Goal: Transaction & Acquisition: Purchase product/service

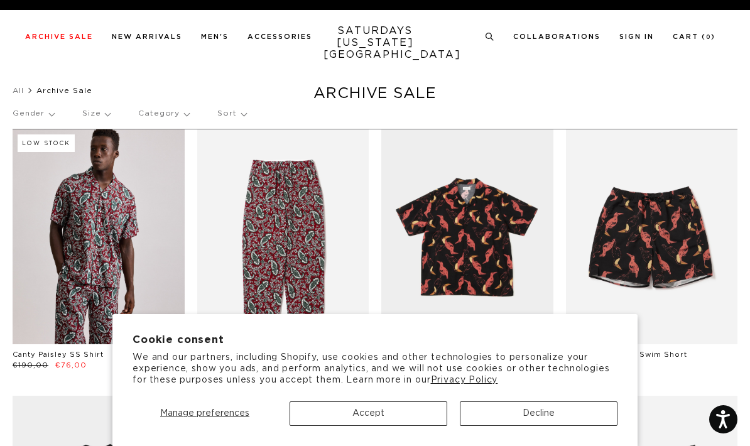
click at [396, 411] on button "Accept" at bounding box center [369, 413] width 158 height 24
click at [369, 415] on button "Accept" at bounding box center [369, 413] width 158 height 24
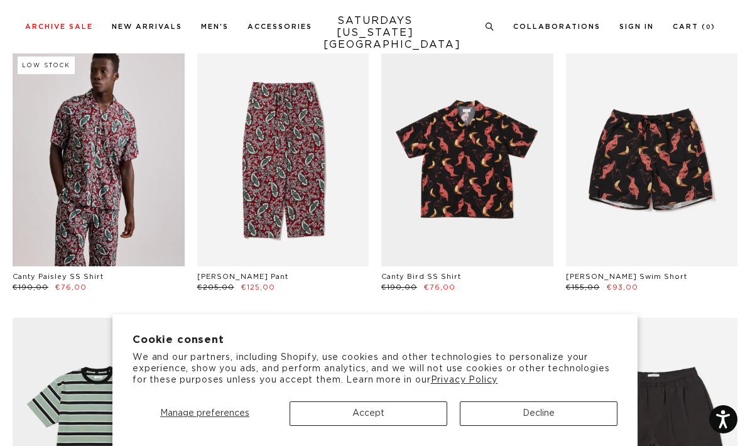
scroll to position [75, 0]
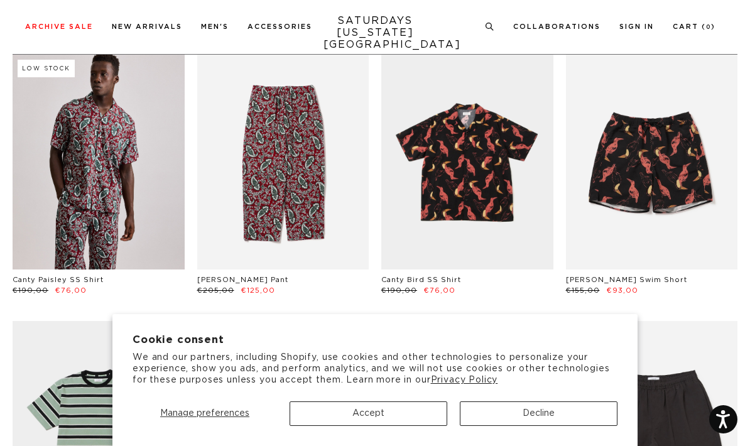
click at [406, 426] on button "Accept" at bounding box center [369, 413] width 158 height 24
click at [405, 426] on button "Accept" at bounding box center [369, 413] width 158 height 24
click at [370, 426] on button "Accept" at bounding box center [369, 413] width 158 height 24
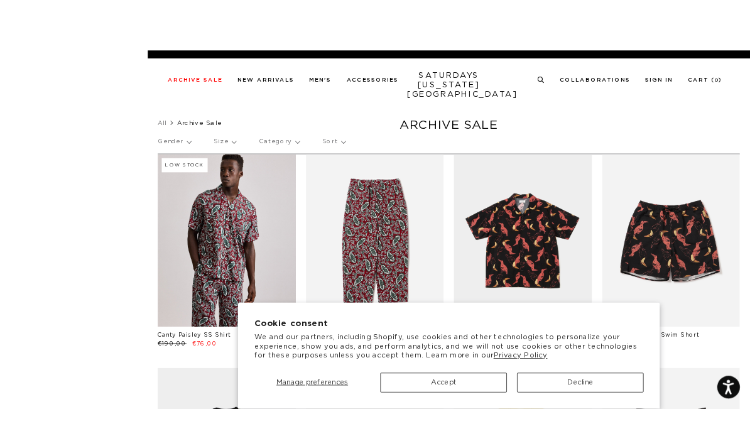
scroll to position [101, 0]
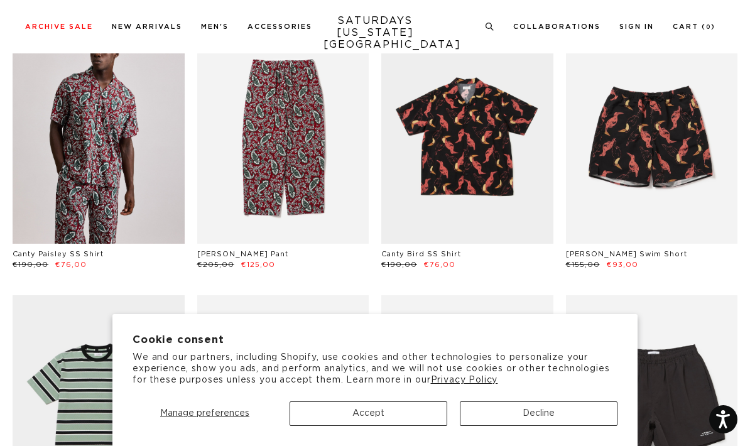
click at [378, 411] on button "Accept" at bounding box center [369, 413] width 158 height 24
click at [532, 421] on button "Decline" at bounding box center [539, 413] width 158 height 24
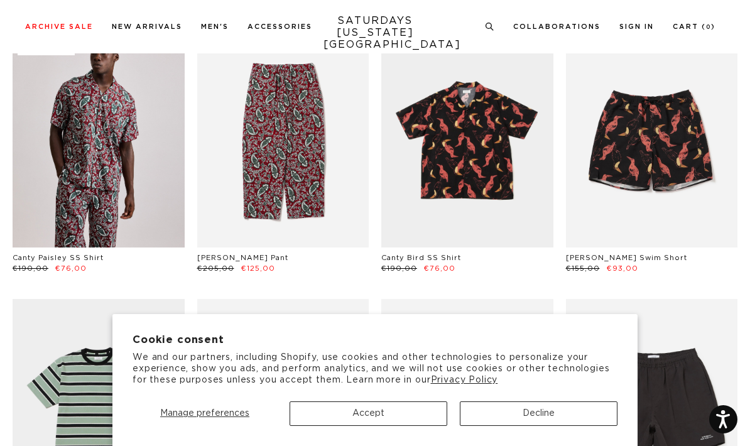
click at [209, 417] on span "Manage preferences" at bounding box center [204, 413] width 89 height 9
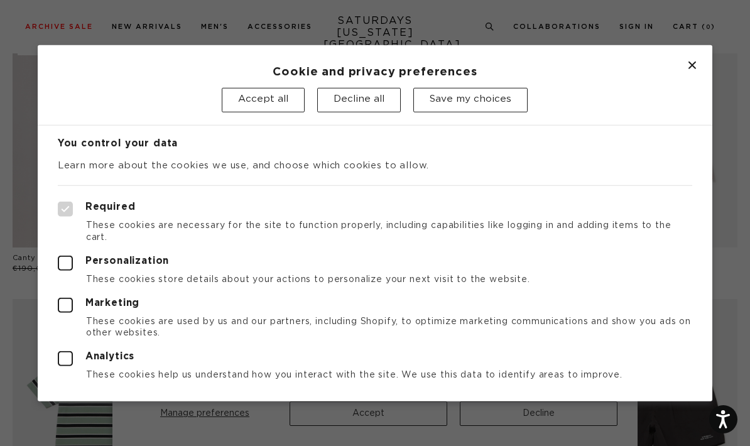
click at [280, 106] on button "Accept all" at bounding box center [263, 100] width 83 height 24
click at [502, 100] on button "Save my choices" at bounding box center [470, 100] width 114 height 24
click at [690, 65] on icon "Close dialog" at bounding box center [692, 66] width 8 height 8
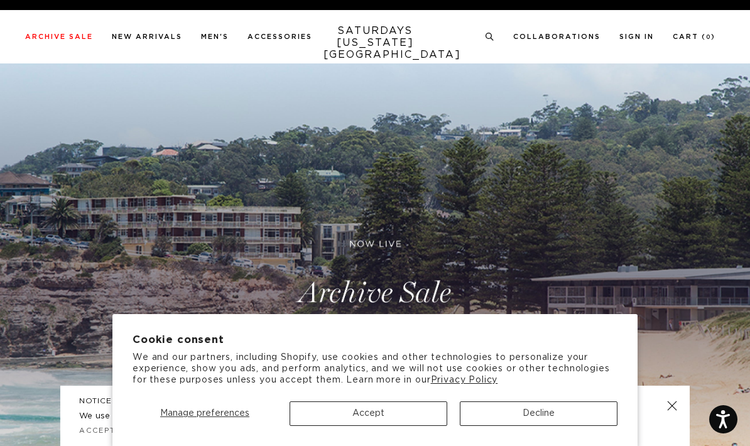
click at [413, 417] on button "Accept" at bounding box center [369, 413] width 158 height 24
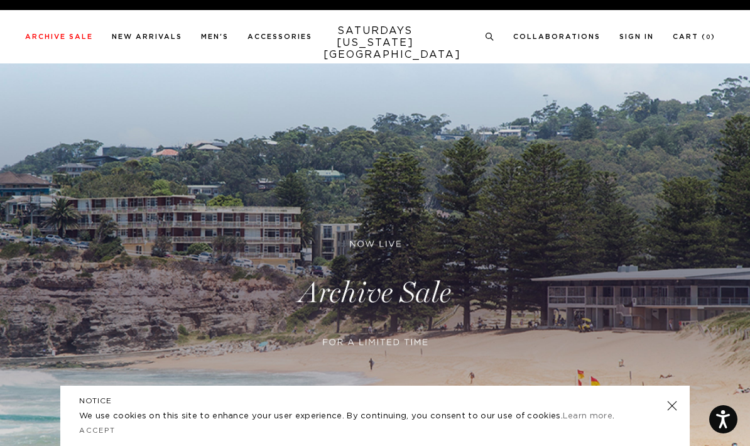
click at [670, 408] on link at bounding box center [672, 406] width 18 height 18
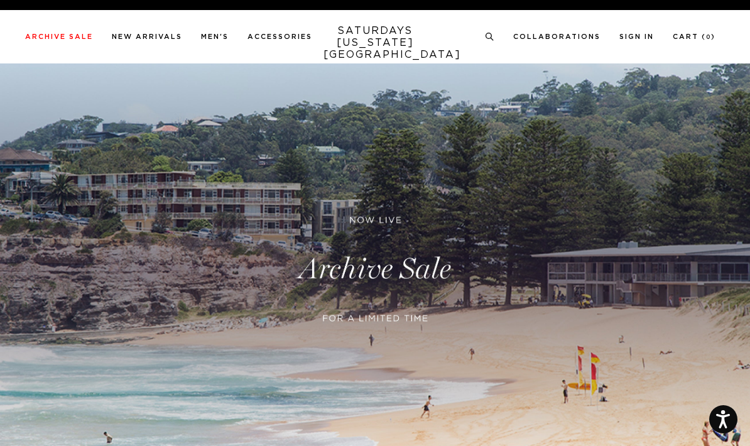
scroll to position [182, 0]
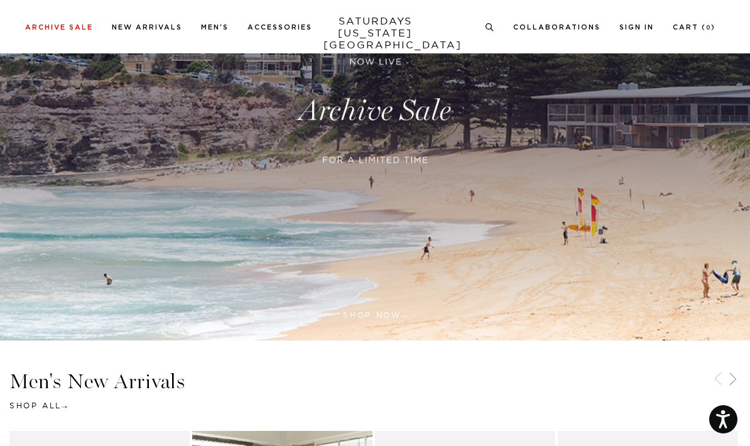
click at [384, 320] on link at bounding box center [375, 110] width 750 height 459
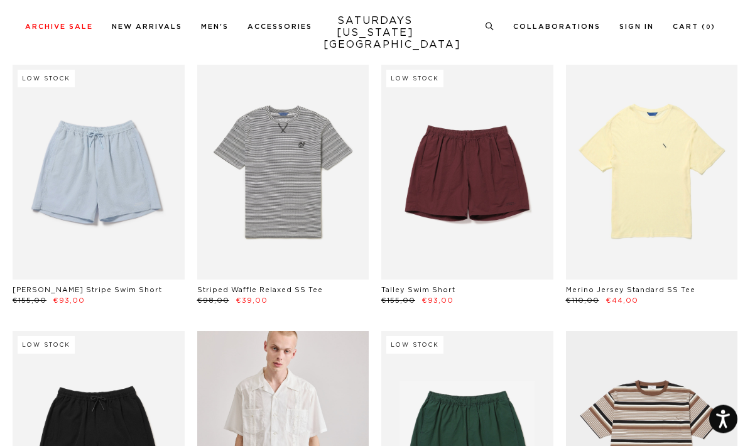
scroll to position [1487, 0]
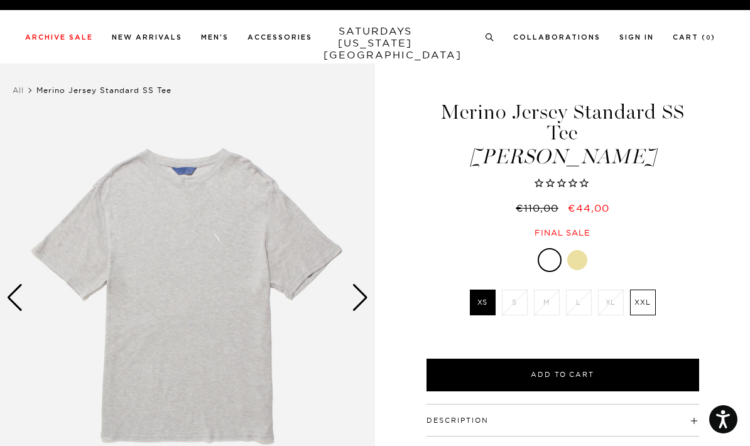
click at [582, 262] on div at bounding box center [577, 260] width 20 height 20
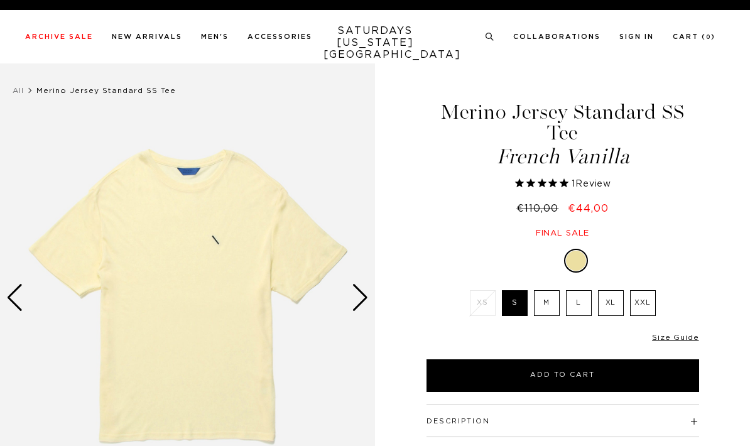
select select "recent"
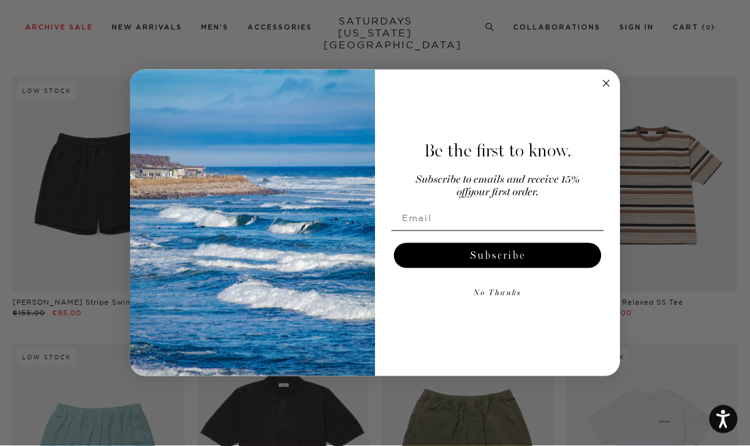
scroll to position [1892, 0]
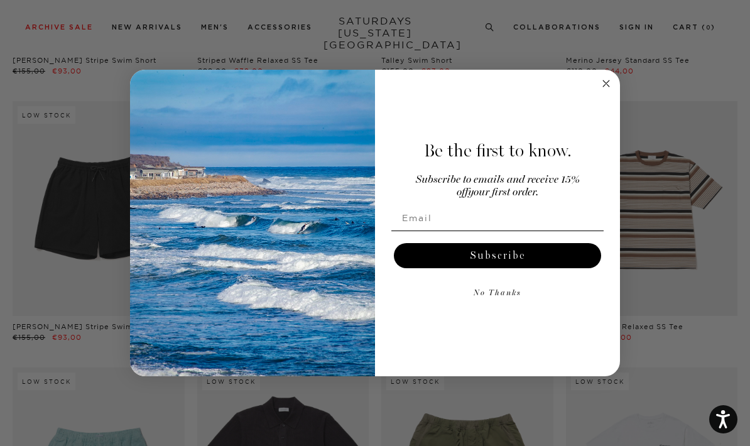
click at [607, 87] on icon "Close dialog" at bounding box center [606, 83] width 6 height 6
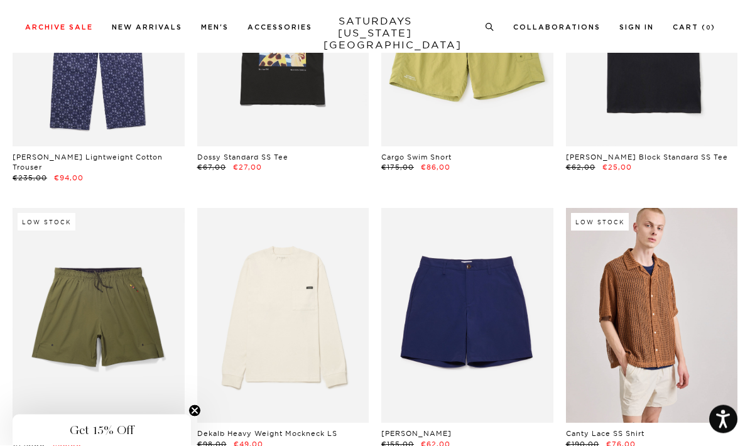
scroll to position [3127, 0]
click at [325, 390] on link at bounding box center [283, 315] width 172 height 215
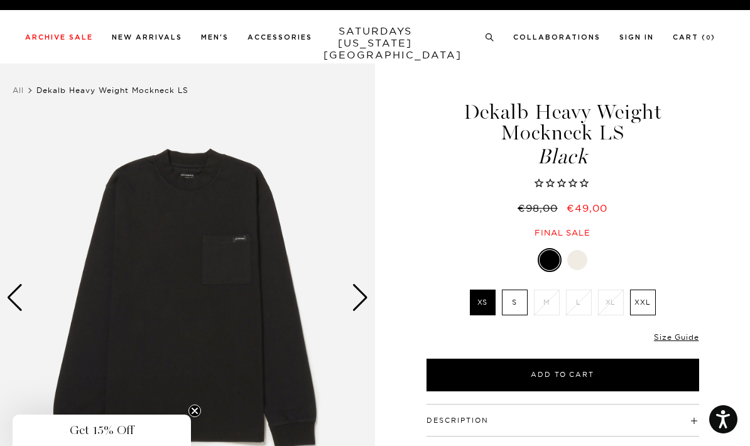
click at [577, 263] on div at bounding box center [577, 260] width 20 height 20
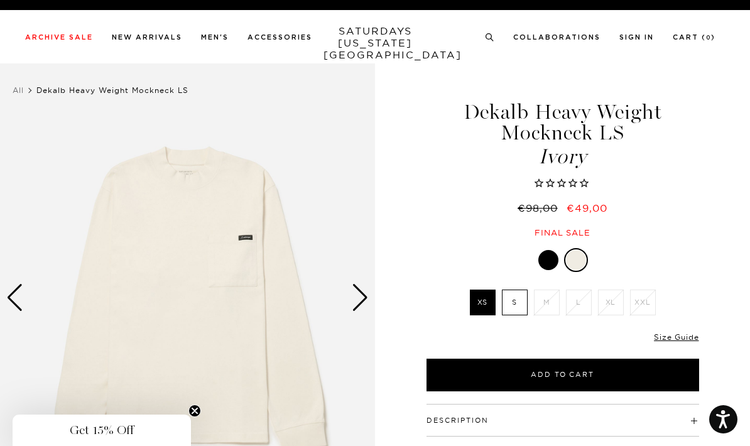
click at [521, 304] on label "S" at bounding box center [515, 303] width 26 height 26
click at [0, 0] on input "S" at bounding box center [0, 0] width 0 height 0
click at [540, 374] on button "Add to Cart" at bounding box center [563, 375] width 273 height 33
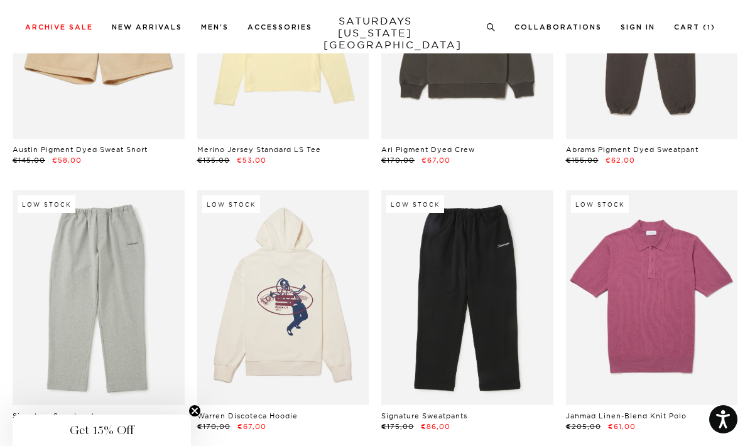
scroll to position [20269, 0]
click at [322, 274] on link at bounding box center [283, 298] width 172 height 215
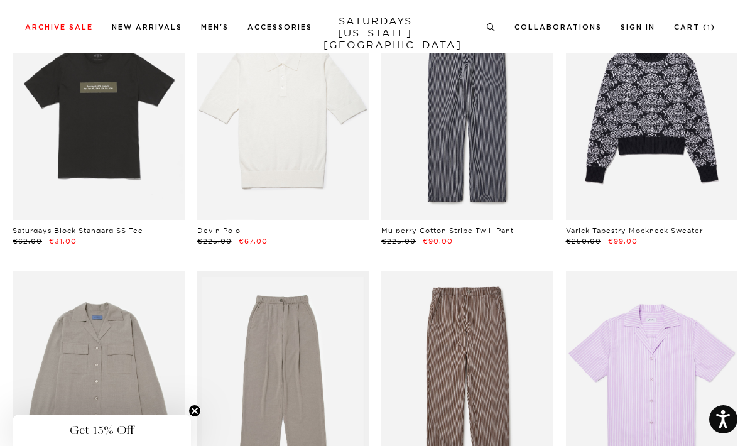
scroll to position [21789, 0]
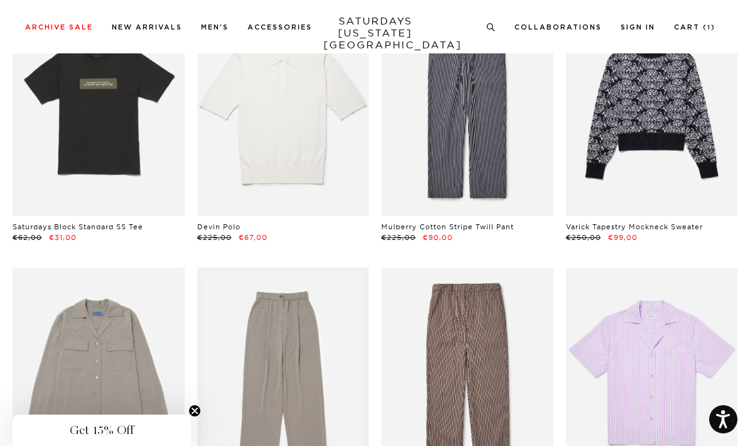
click at [484, 328] on link at bounding box center [467, 375] width 172 height 215
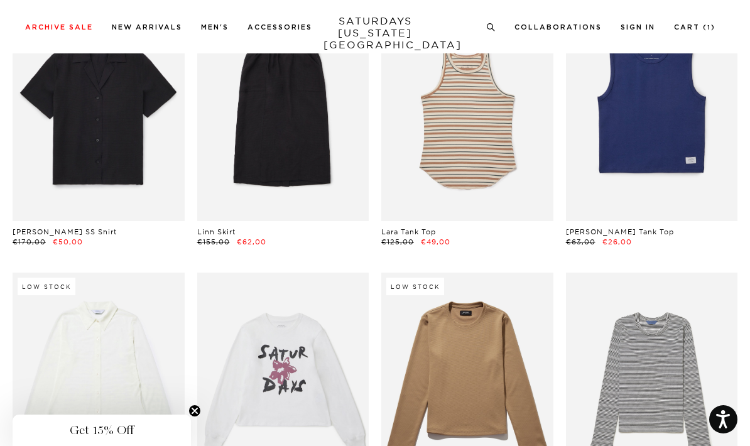
scroll to position [23668, 0]
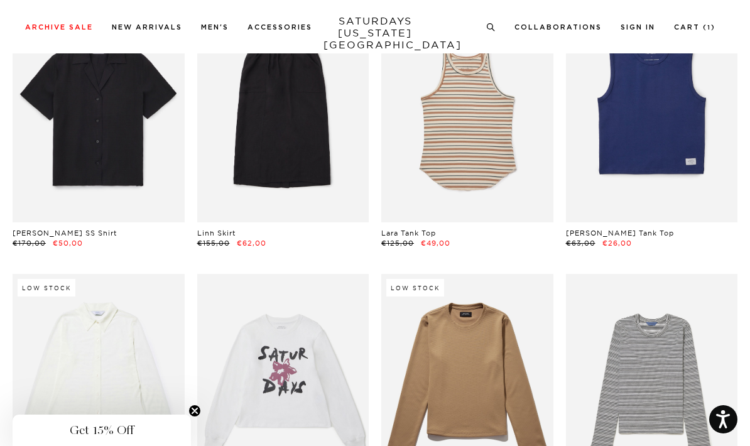
click at [630, 322] on link at bounding box center [652, 381] width 172 height 215
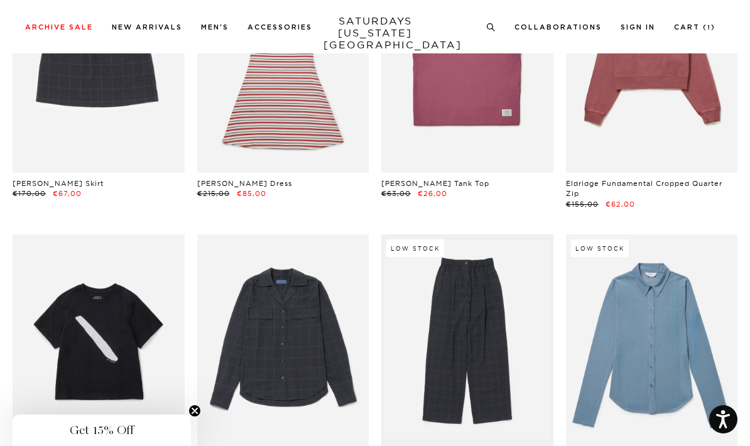
scroll to position [22887, 0]
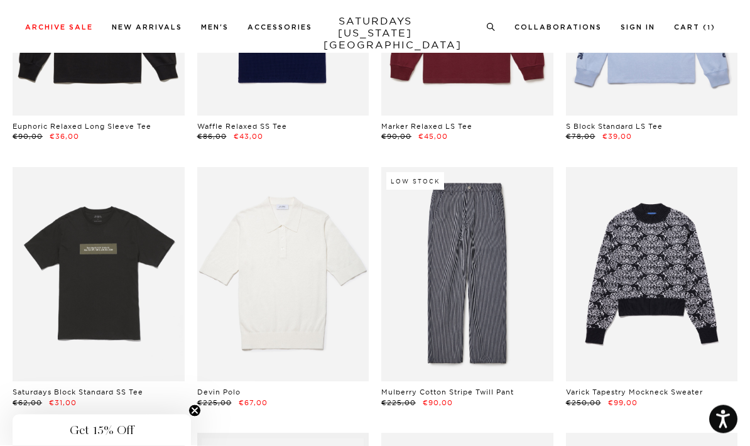
scroll to position [21624, 0]
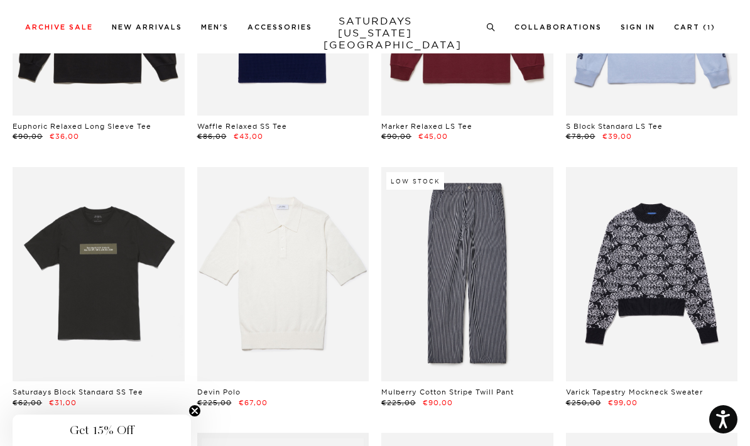
click at [506, 234] on link at bounding box center [467, 274] width 172 height 215
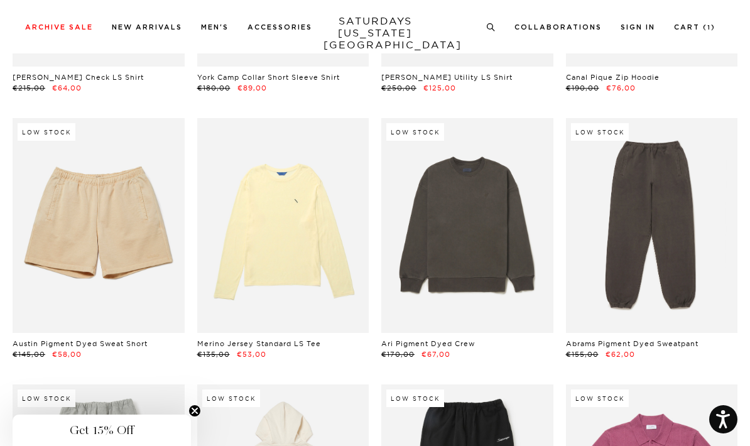
scroll to position [20077, 0]
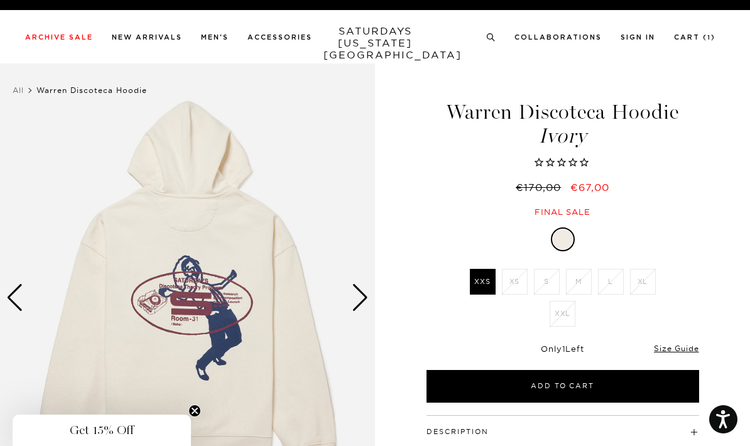
click at [364, 292] on div "Next slide" at bounding box center [360, 298] width 17 height 28
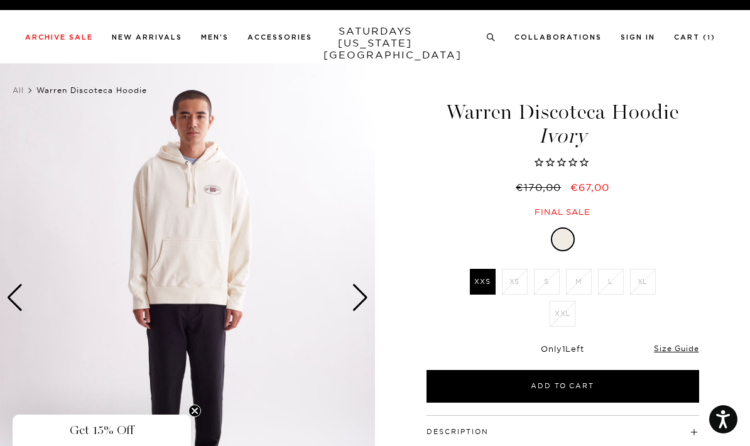
click at [373, 293] on img at bounding box center [187, 297] width 375 height 469
click at [362, 292] on div "Next slide" at bounding box center [360, 298] width 17 height 28
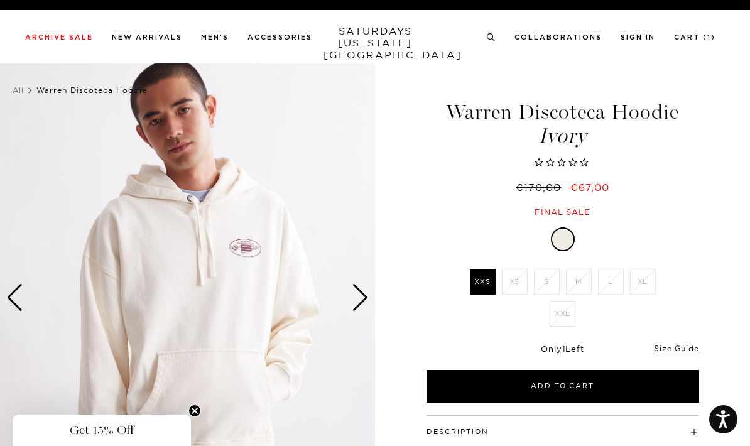
scroll to position [99, 0]
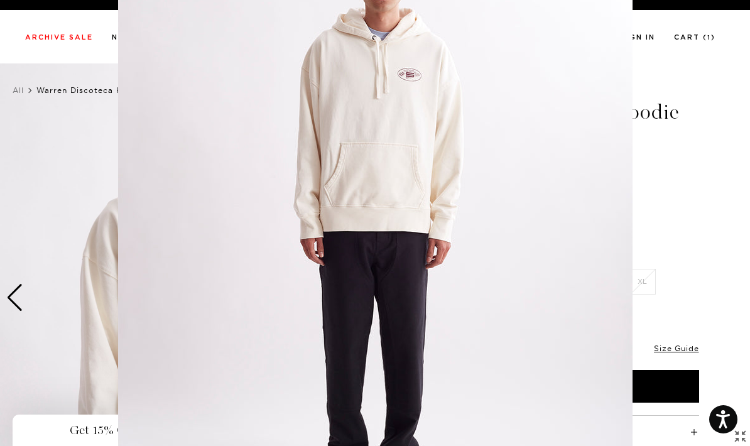
click at [672, 157] on figure at bounding box center [375, 223] width 750 height 446
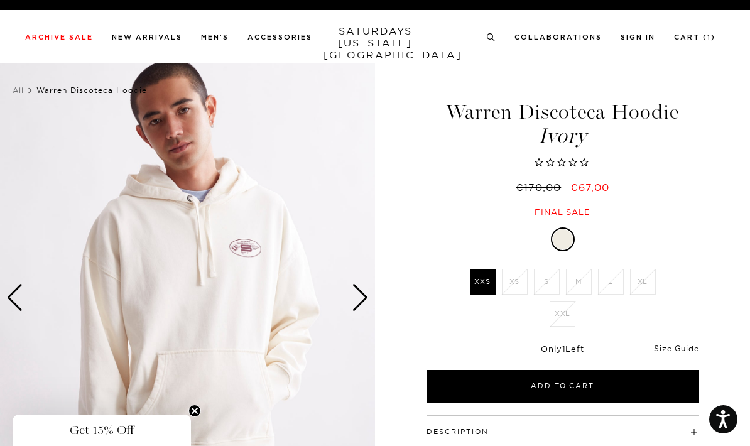
click at [362, 303] on div "Next slide" at bounding box center [360, 298] width 17 height 28
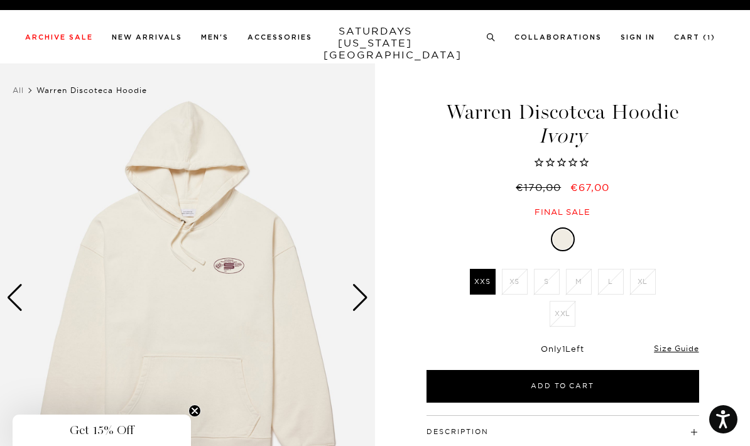
click at [358, 297] on div "Next slide" at bounding box center [360, 298] width 17 height 28
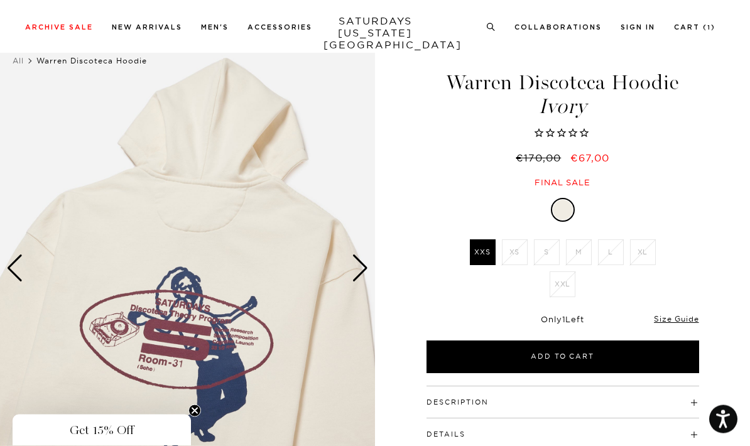
scroll to position [50, 0]
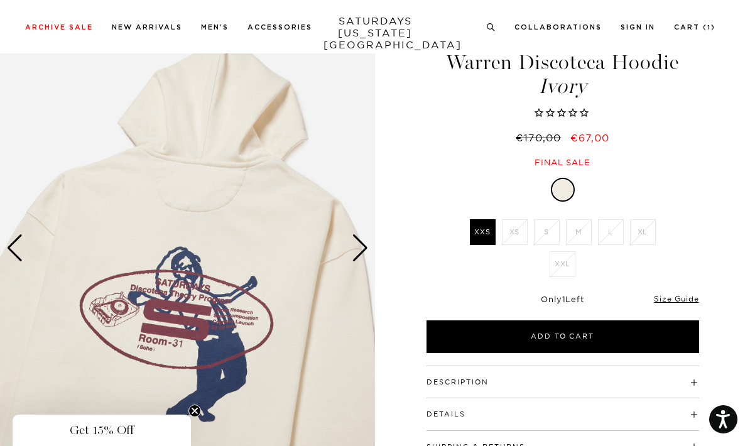
click at [682, 302] on link "Size Guide" at bounding box center [676, 298] width 45 height 9
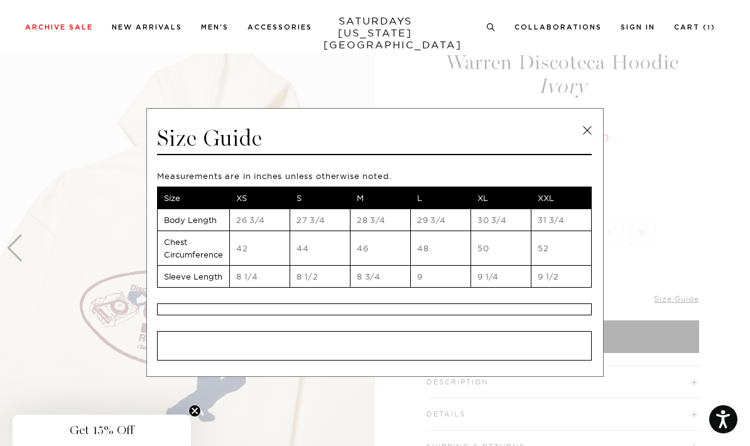
scroll to position [9, 0]
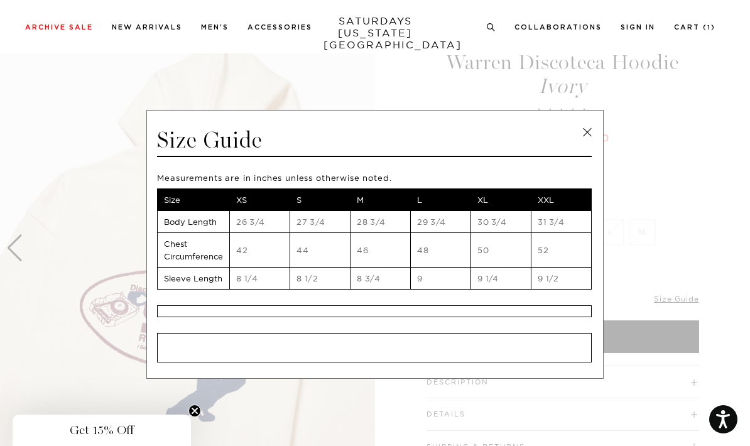
click at [584, 138] on link at bounding box center [587, 132] width 19 height 19
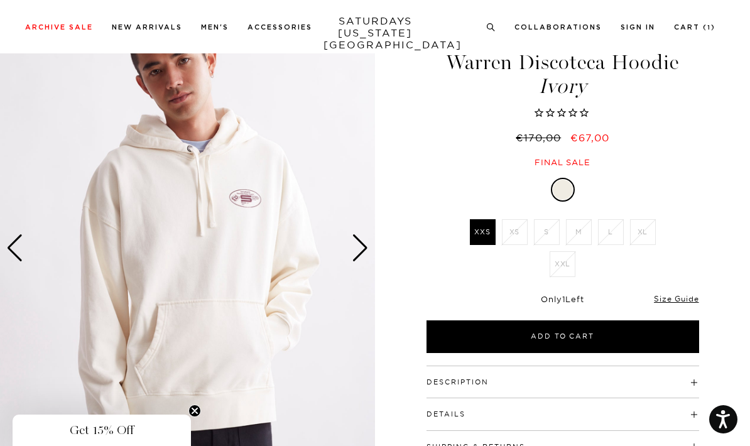
scroll to position [0, 0]
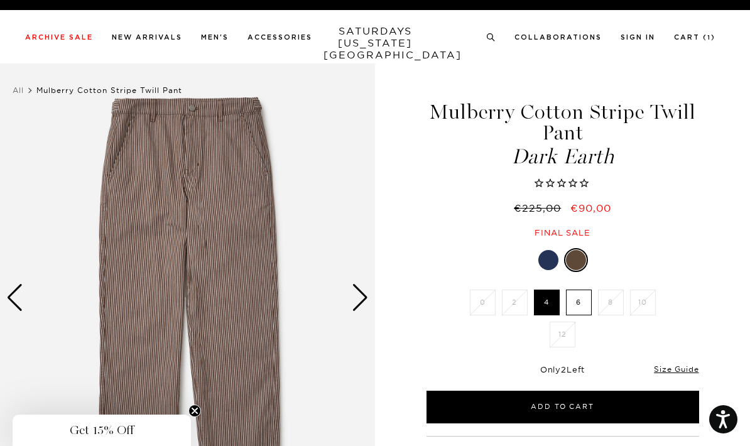
click at [677, 373] on link "Size Guide" at bounding box center [676, 368] width 45 height 9
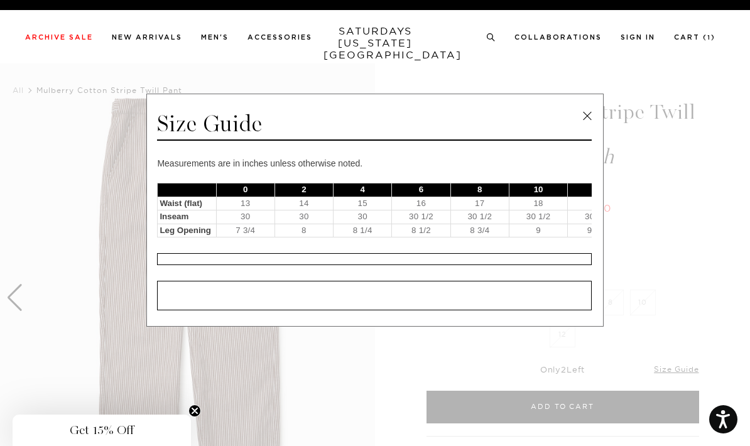
scroll to position [31, 0]
click at [587, 115] on link at bounding box center [587, 116] width 19 height 19
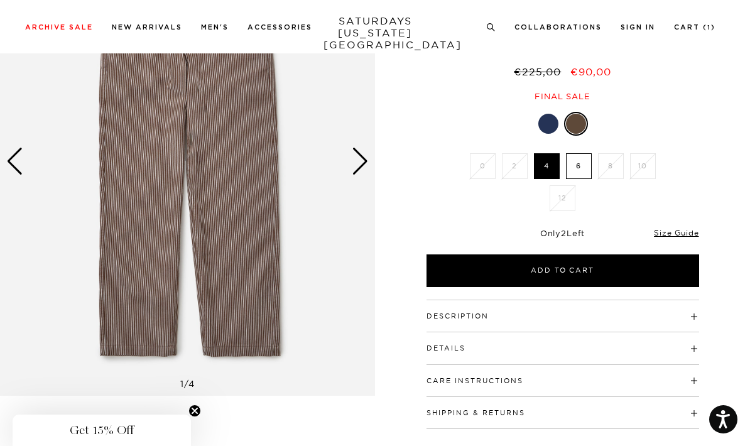
scroll to position [136, 0]
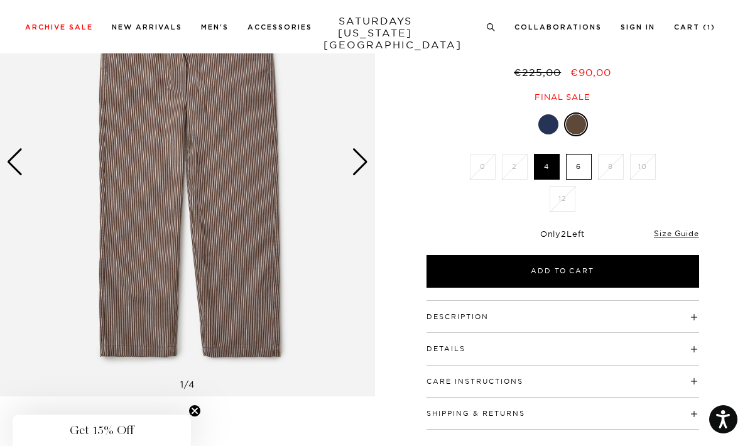
click at [364, 175] on div "Next slide" at bounding box center [360, 162] width 17 height 28
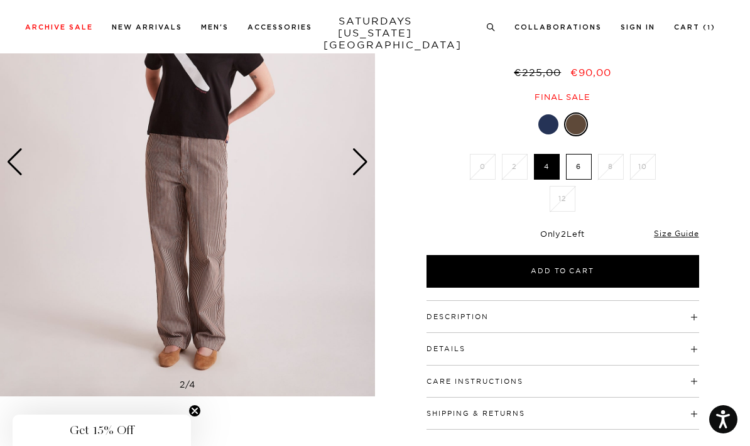
click at [545, 312] on h4 "Description" at bounding box center [563, 311] width 273 height 21
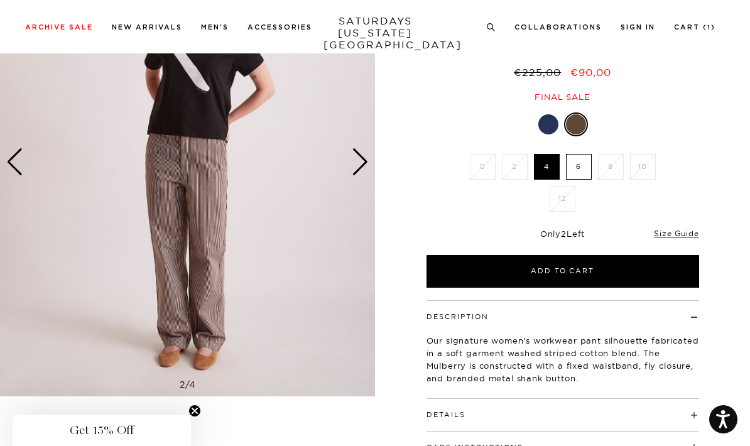
click at [488, 408] on h4 "Details" at bounding box center [563, 409] width 273 height 21
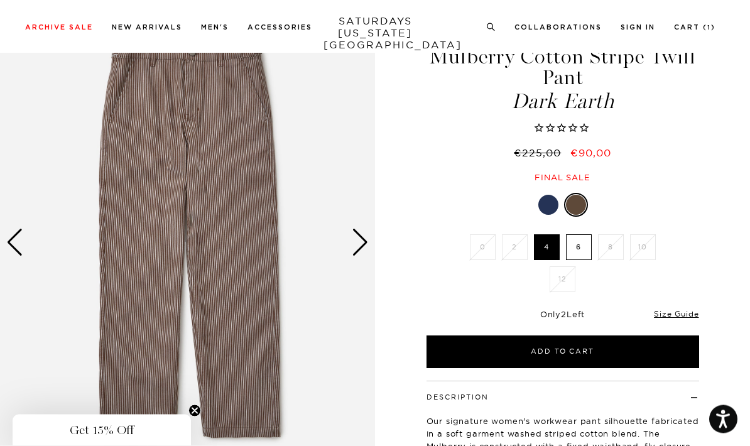
scroll to position [55, 0]
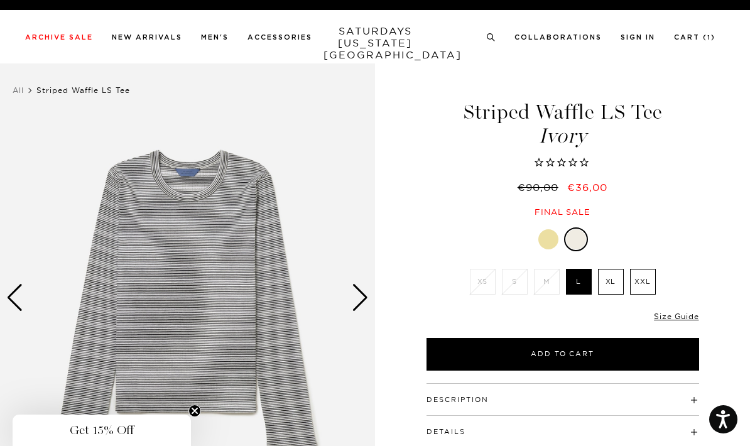
click at [366, 305] on div "Next slide" at bounding box center [360, 298] width 17 height 28
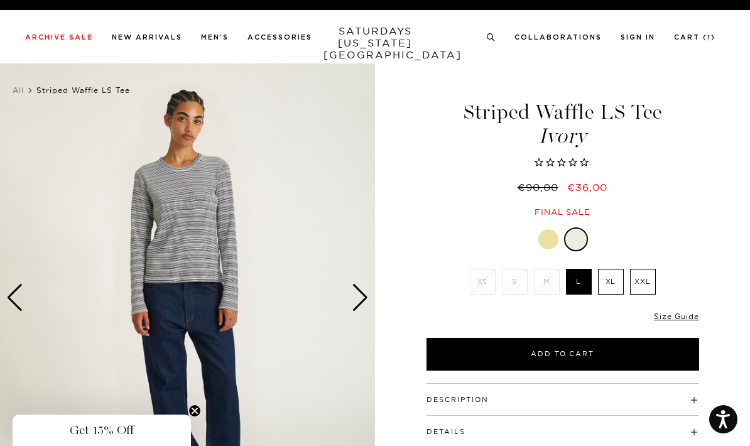
click at [361, 301] on div "Next slide" at bounding box center [360, 298] width 17 height 28
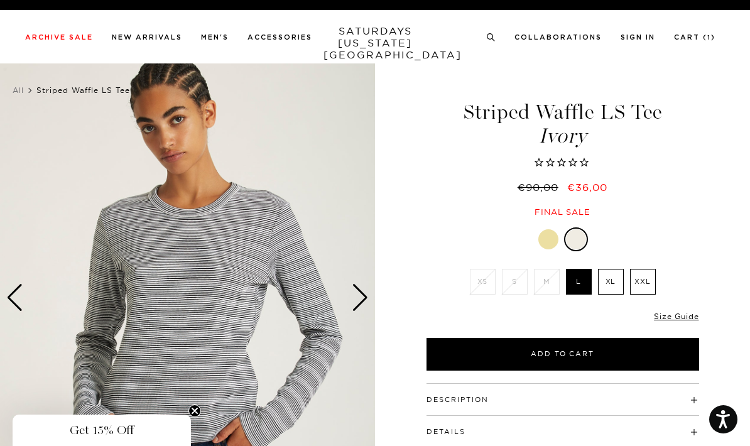
click at [360, 295] on div "Next slide" at bounding box center [360, 298] width 17 height 28
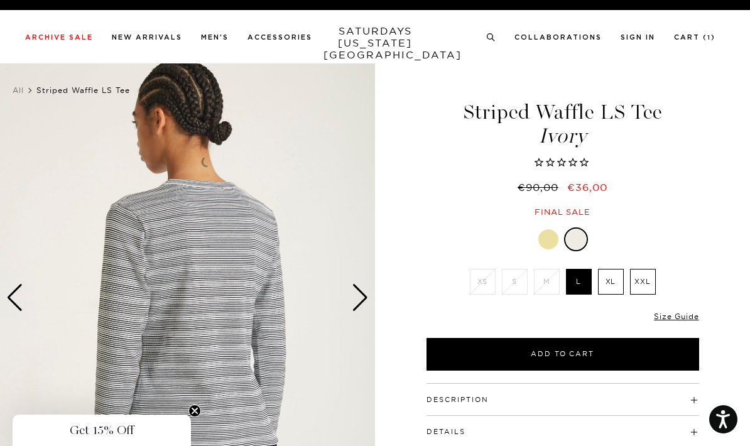
click at [358, 298] on div "Next slide" at bounding box center [360, 298] width 17 height 28
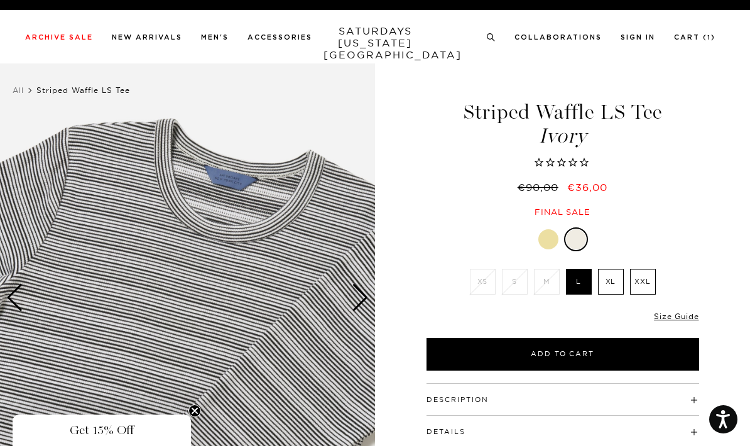
click at [589, 348] on button "Add to Cart" at bounding box center [563, 354] width 273 height 33
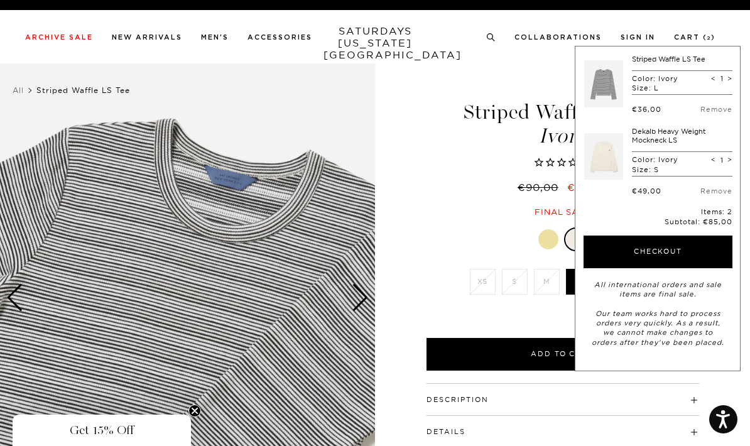
click at [489, 226] on div "Striped Waffle LS Tee Ivory €90,00 €36,00 Final sale Striped Waffle LS Tee Ivor…" at bounding box center [563, 297] width 314 height 469
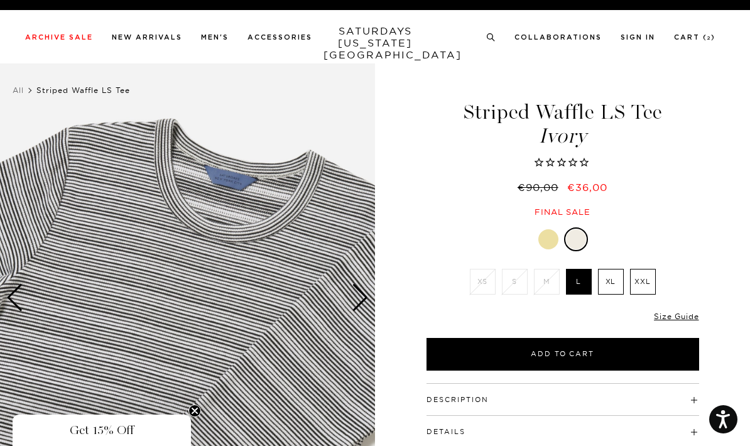
click at [679, 318] on link "Size Guide" at bounding box center [676, 316] width 45 height 9
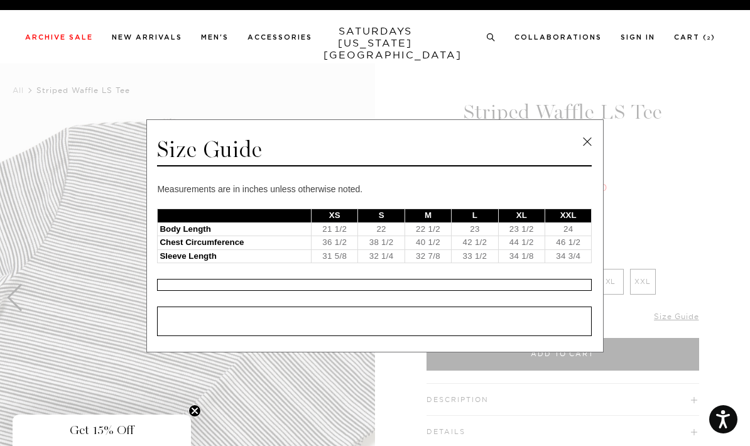
click at [591, 140] on link at bounding box center [587, 142] width 19 height 19
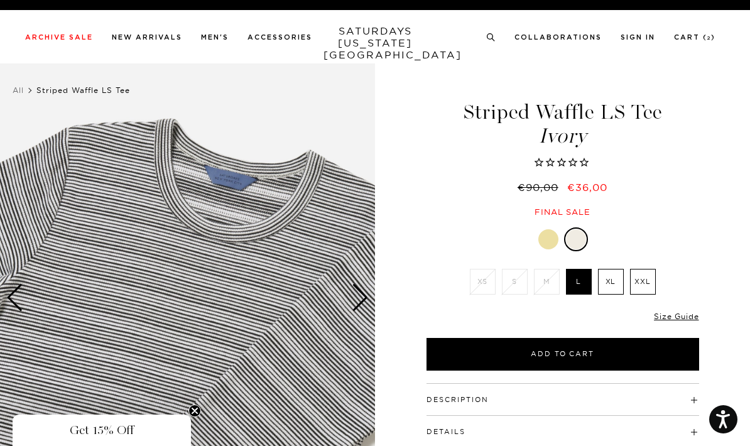
click at [544, 234] on div at bounding box center [548, 239] width 20 height 20
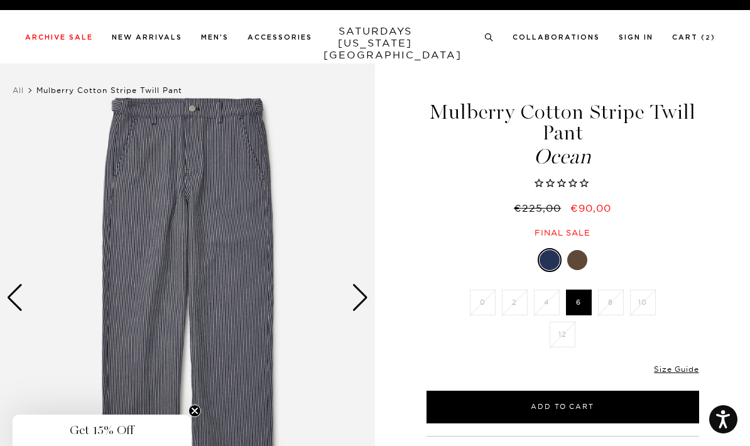
click at [682, 368] on link "Size Guide" at bounding box center [676, 368] width 45 height 9
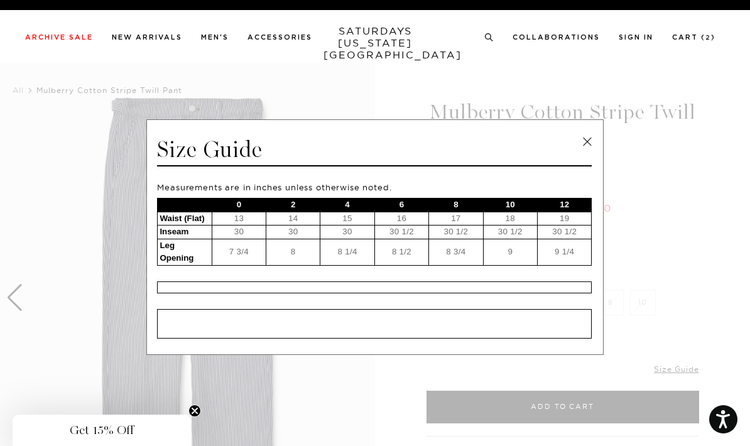
click at [588, 149] on link at bounding box center [587, 142] width 19 height 19
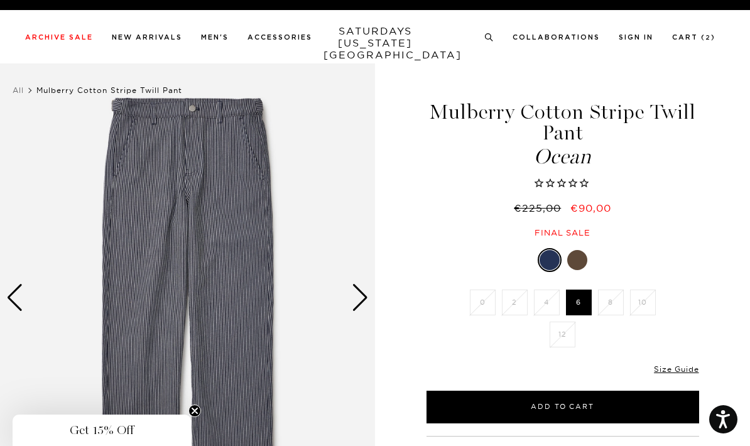
click at [576, 253] on div at bounding box center [577, 260] width 20 height 20
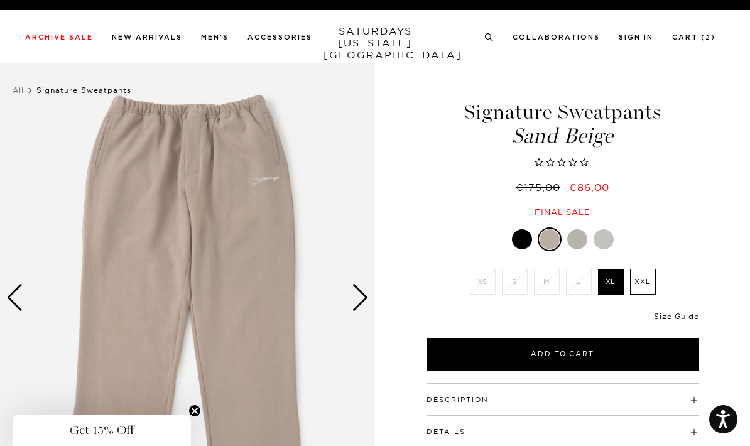
click at [608, 238] on div at bounding box center [604, 239] width 20 height 20
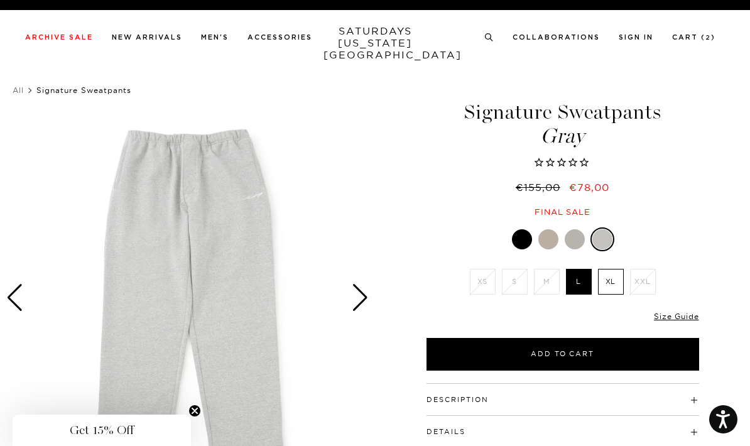
click at [360, 300] on div "Next slide" at bounding box center [360, 298] width 17 height 28
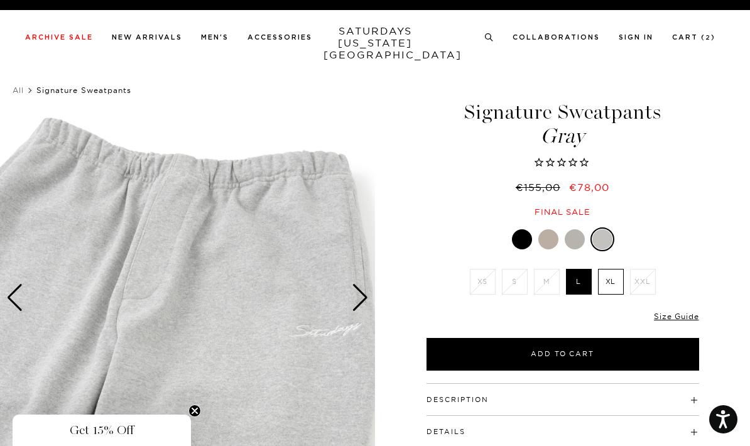
click at [369, 293] on img at bounding box center [187, 297] width 375 height 469
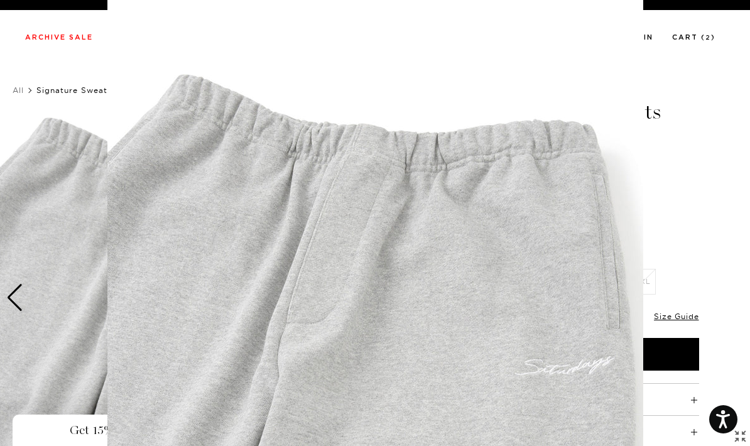
scroll to position [99, 0]
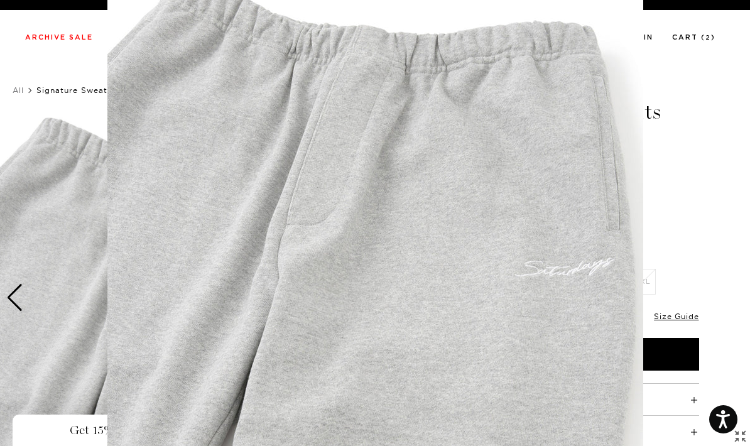
click at [357, 303] on img at bounding box center [375, 222] width 536 height 643
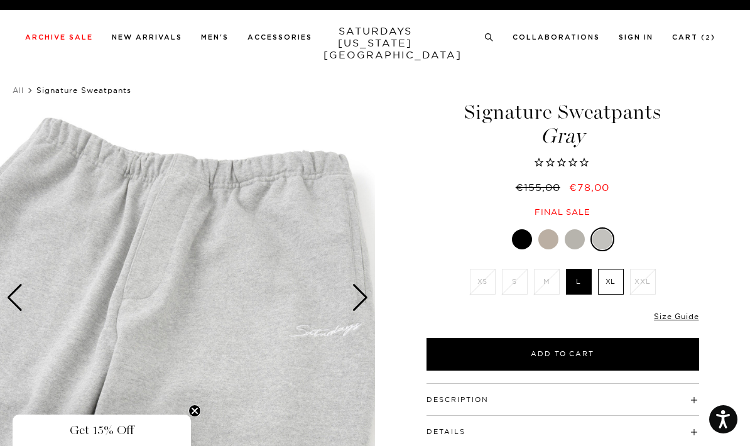
scroll to position [0, 0]
click at [351, 303] on img at bounding box center [187, 297] width 375 height 469
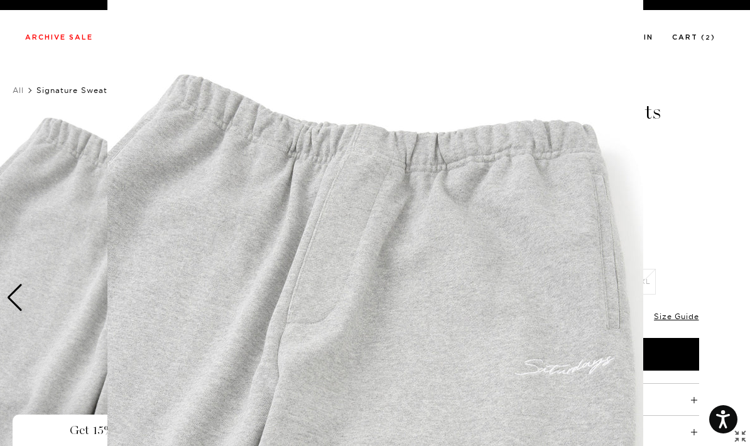
scroll to position [99, 0]
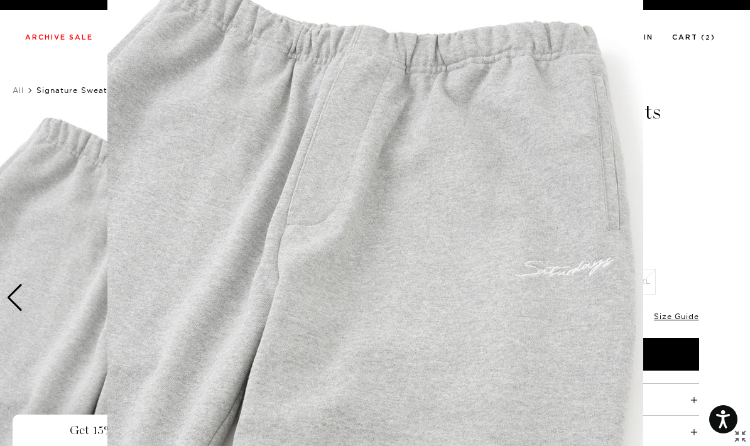
click at [442, 285] on img at bounding box center [375, 222] width 536 height 643
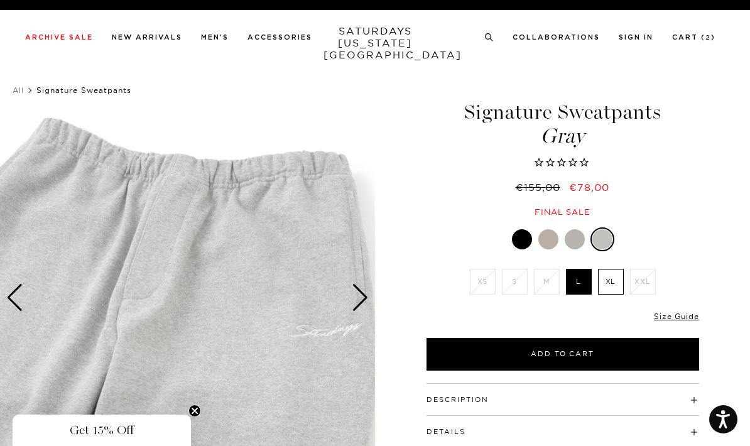
click at [353, 290] on div "Next slide" at bounding box center [360, 298] width 17 height 28
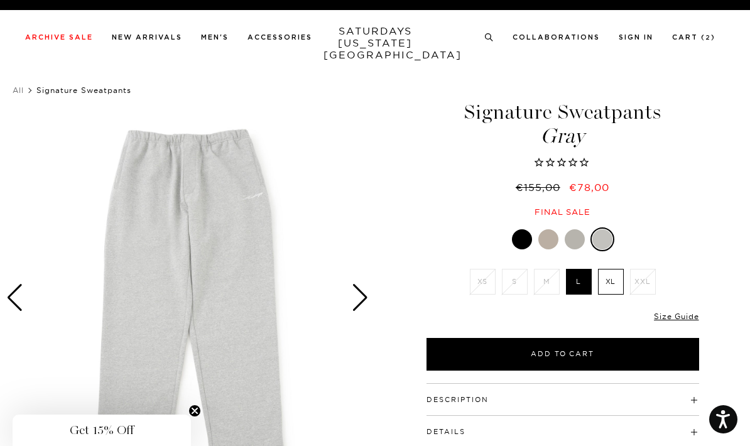
click at [353, 285] on div "Next slide" at bounding box center [360, 298] width 17 height 28
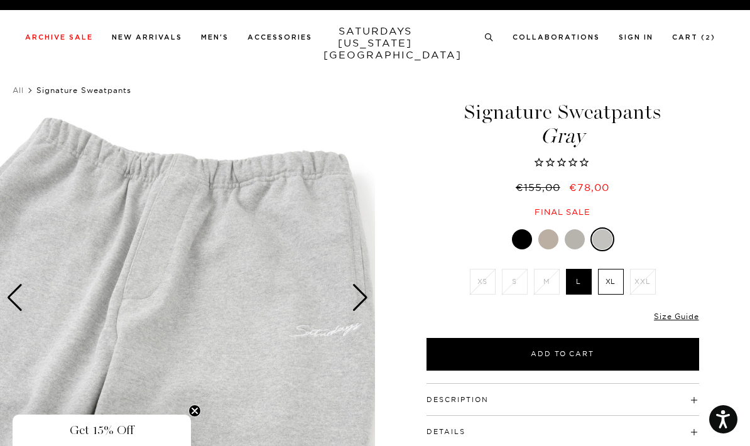
click at [361, 290] on div "Next slide" at bounding box center [360, 298] width 17 height 28
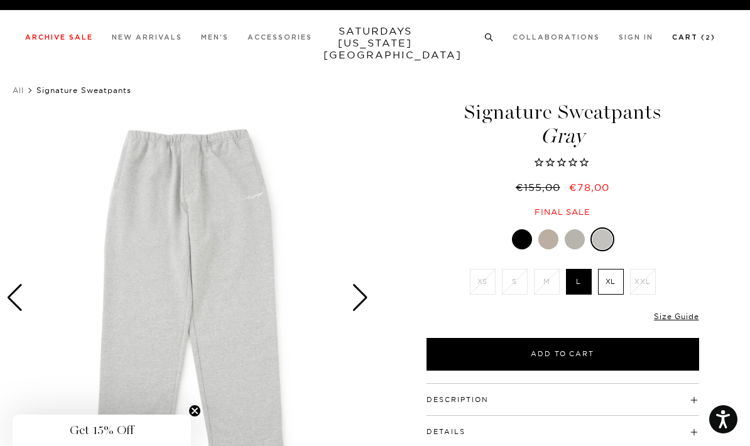
click at [702, 41] on link "Cart ( 2 )" at bounding box center [693, 37] width 43 height 7
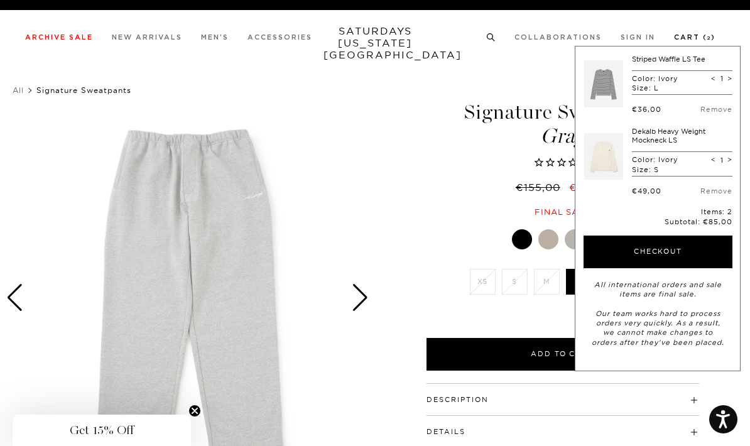
click at [698, 258] on button "Checkout" at bounding box center [658, 252] width 149 height 33
